Goal: Navigation & Orientation: Find specific page/section

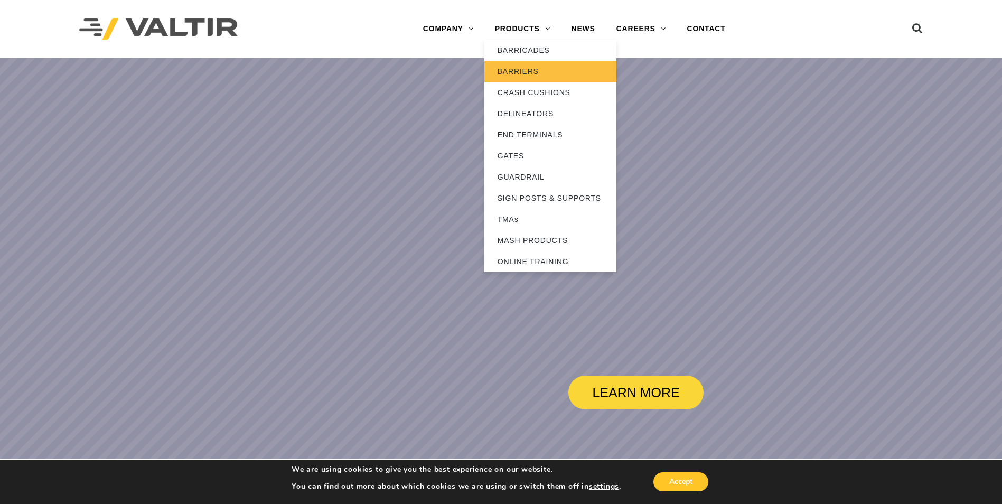
click at [525, 72] on link "BARRIERS" at bounding box center [551, 71] width 132 height 21
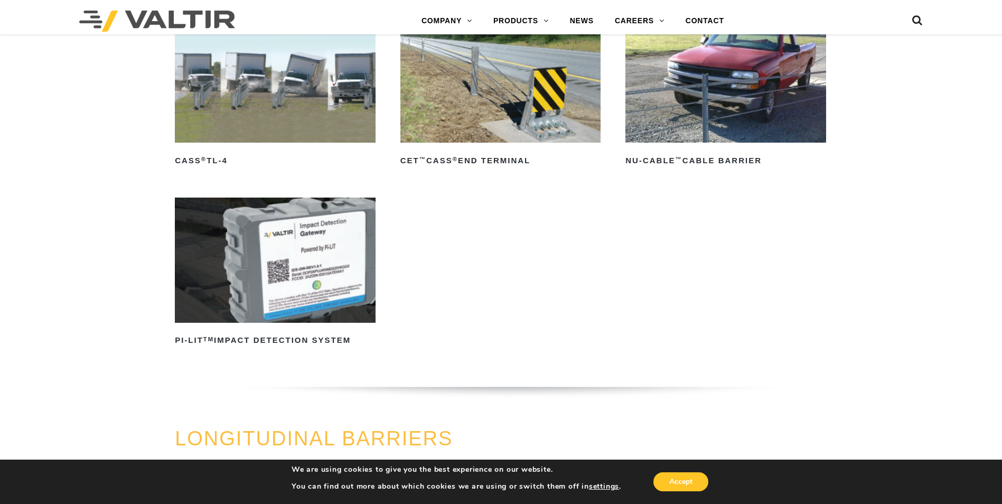
scroll to position [476, 0]
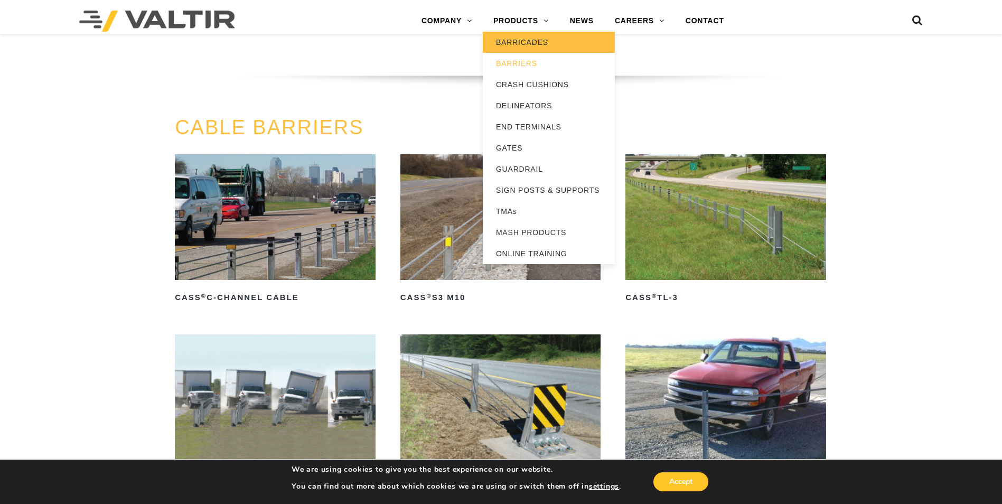
click at [513, 38] on link "BARRICADES" at bounding box center [549, 42] width 132 height 21
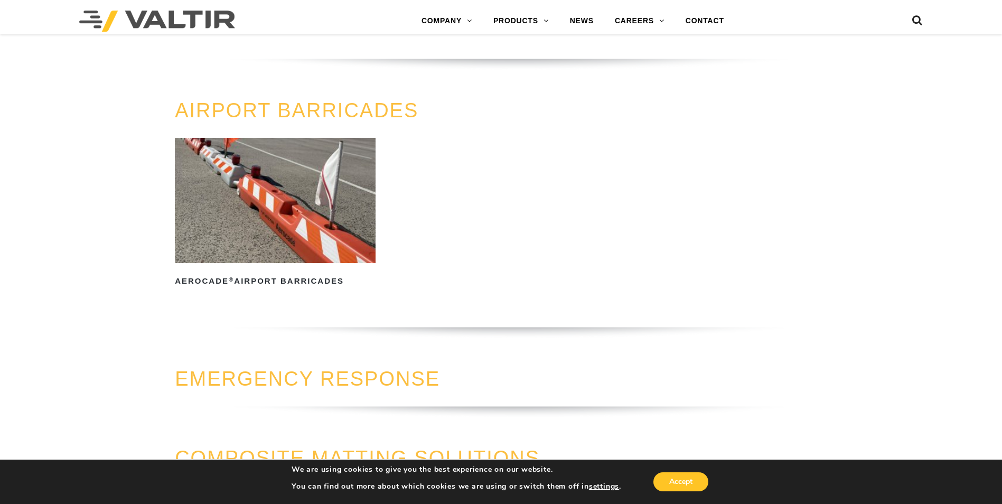
scroll to position [930, 0]
